Goal: Check status: Check status

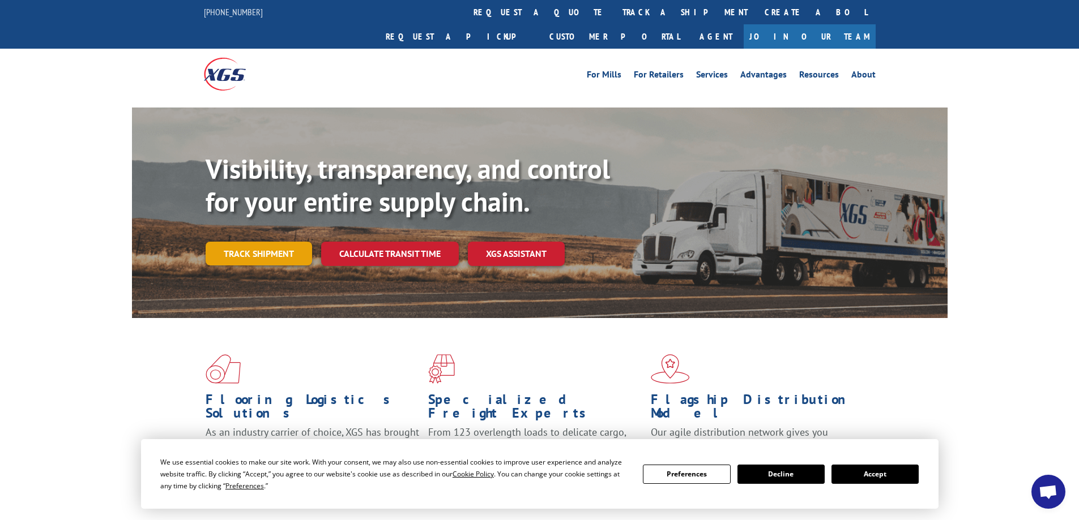
click at [255, 242] on link "Track shipment" at bounding box center [259, 254] width 106 height 24
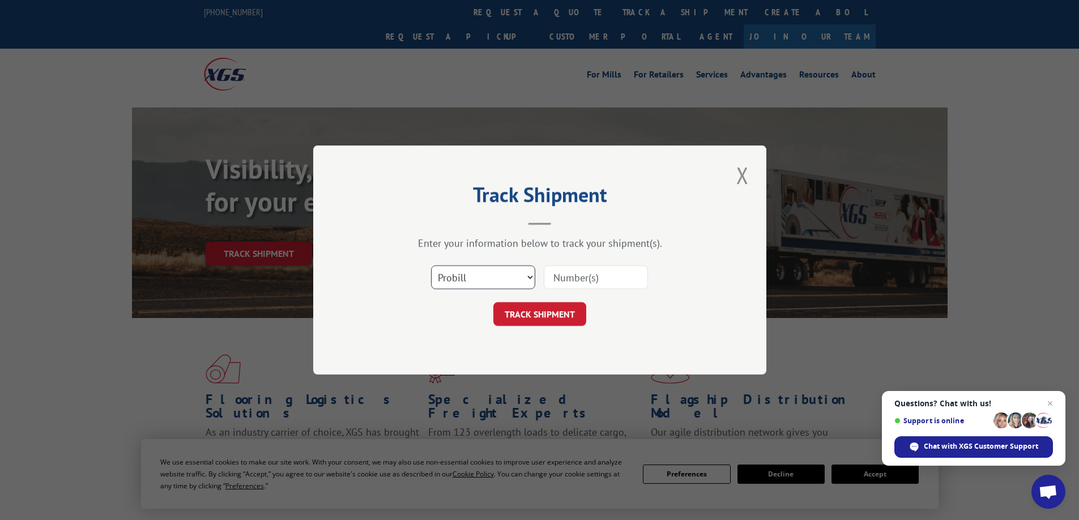
drag, startPoint x: 524, startPoint y: 280, endPoint x: 507, endPoint y: 284, distance: 17.0
click at [524, 280] on select "Select category... Probill BOL PO" at bounding box center [483, 278] width 104 height 24
select select "bol"
click at [431, 266] on select "Select category... Probill BOL PO" at bounding box center [483, 278] width 104 height 24
click at [581, 276] on input at bounding box center [596, 278] width 104 height 24
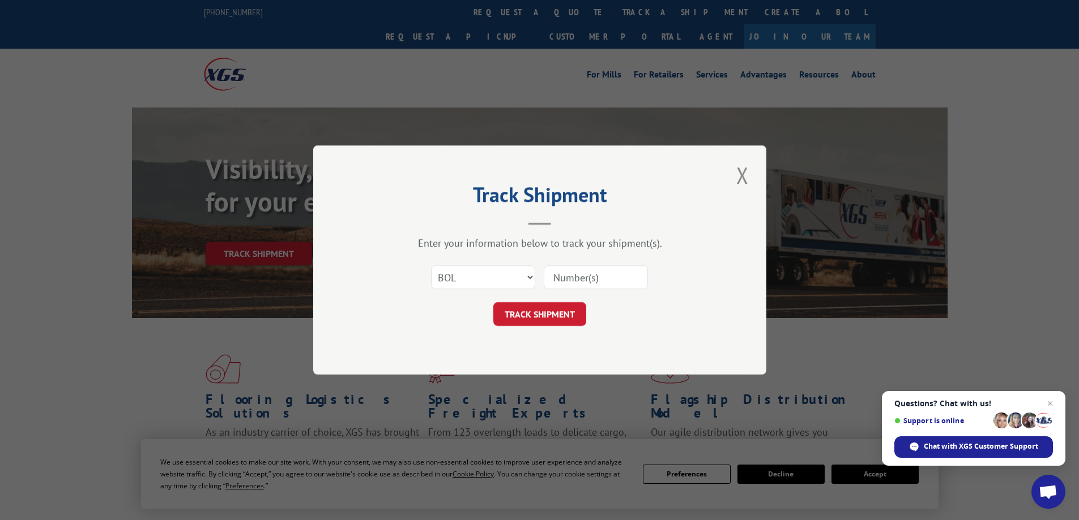
paste input "4845687"
type input "4845687"
click at [528, 310] on button "TRACK SHIPMENT" at bounding box center [539, 314] width 93 height 24
